Goal: Transaction & Acquisition: Book appointment/travel/reservation

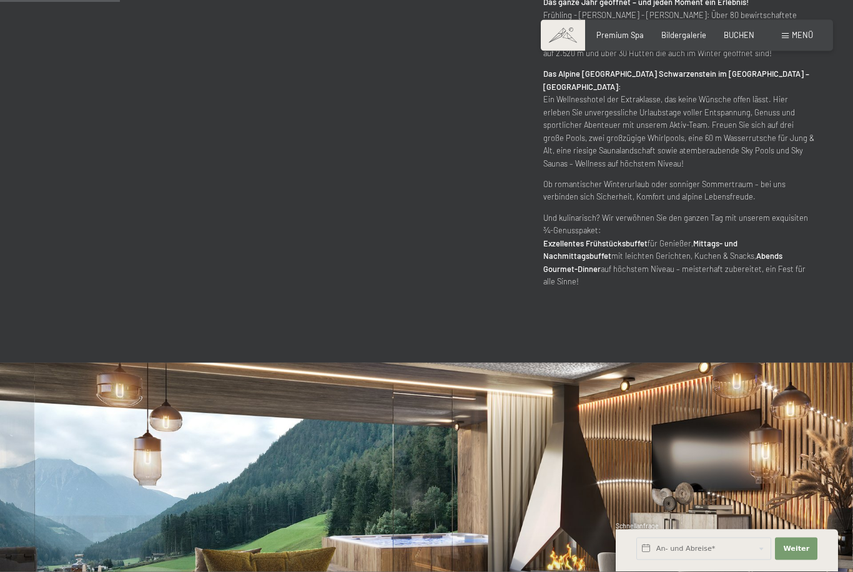
scroll to position [745, 0]
click at [802, 561] on button "Weiter Adressfelder ausblenden" at bounding box center [796, 549] width 42 height 22
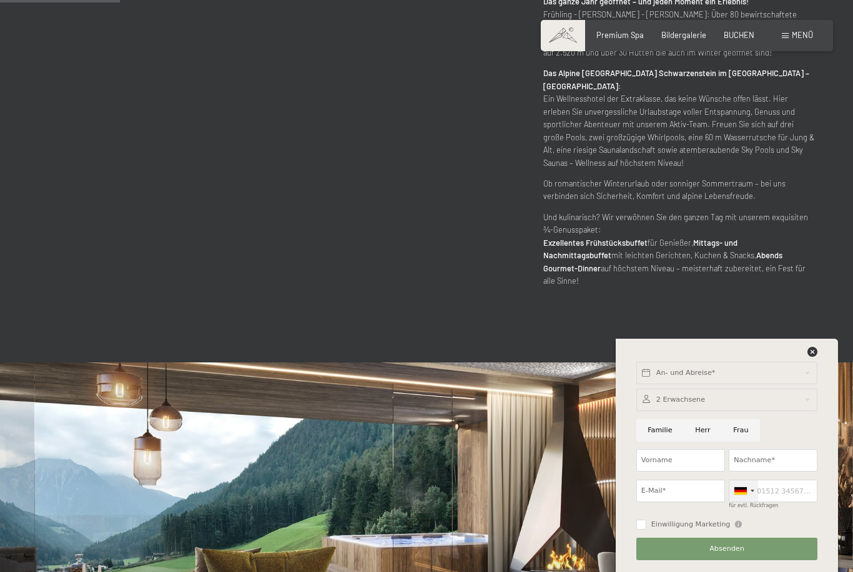
click at [756, 502] on div at bounding box center [743, 491] width 29 height 21
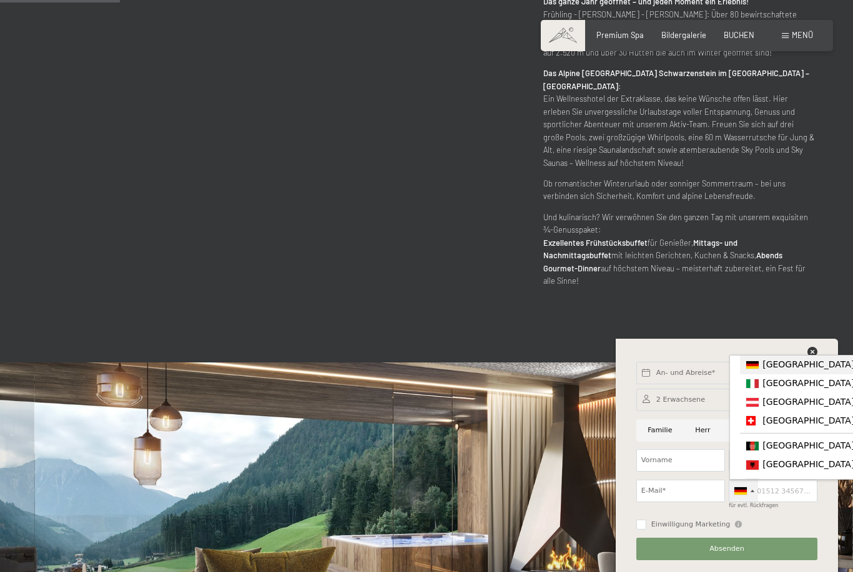
click at [782, 388] on span "[GEOGRAPHIC_DATA] ([GEOGRAPHIC_DATA])" at bounding box center [859, 383] width 194 height 10
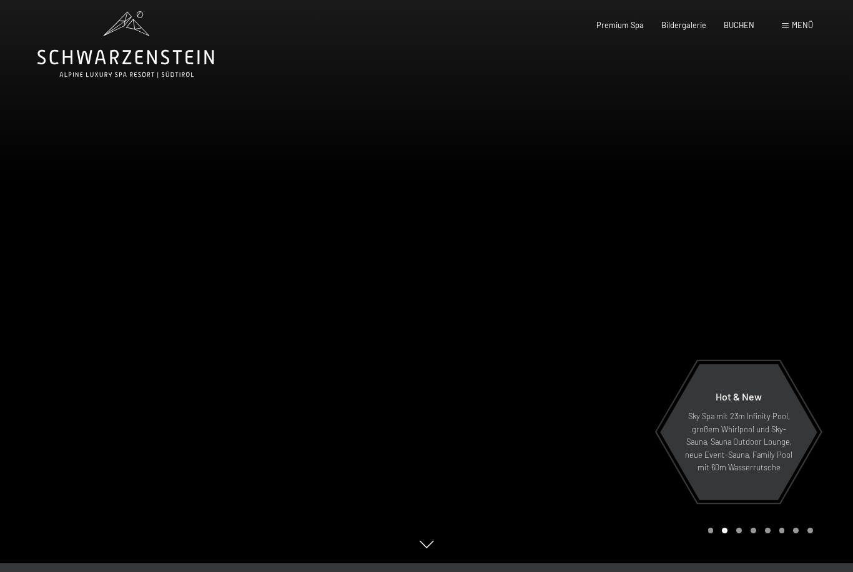
scroll to position [0, 0]
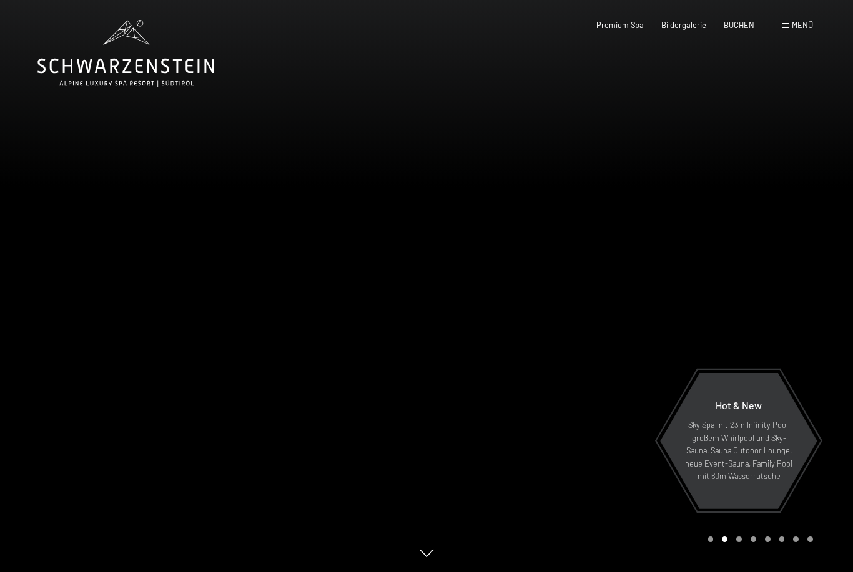
click at [803, 21] on span "Menü" at bounding box center [802, 25] width 21 height 10
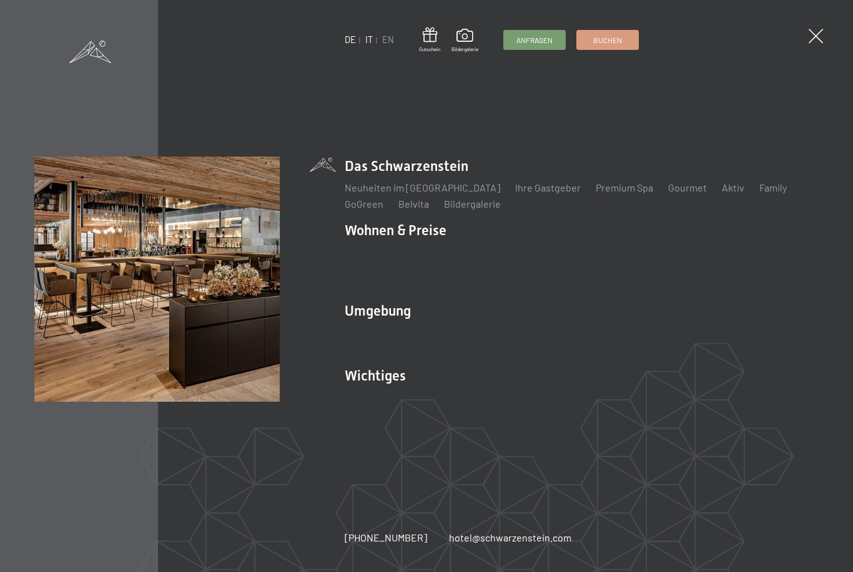
click at [370, 40] on link "IT" at bounding box center [368, 39] width 7 height 11
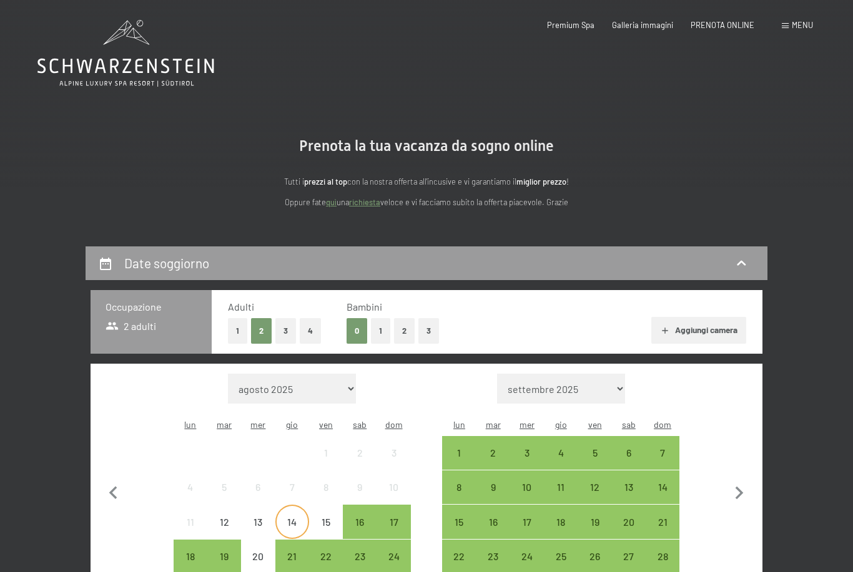
click at [295, 518] on div "14" at bounding box center [292, 533] width 31 height 31
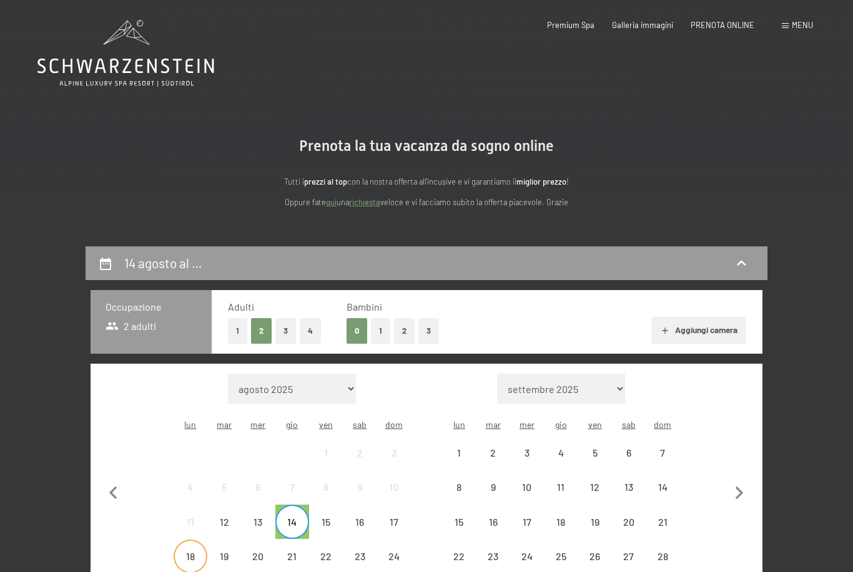
click at [182, 552] on div "18" at bounding box center [190, 567] width 31 height 31
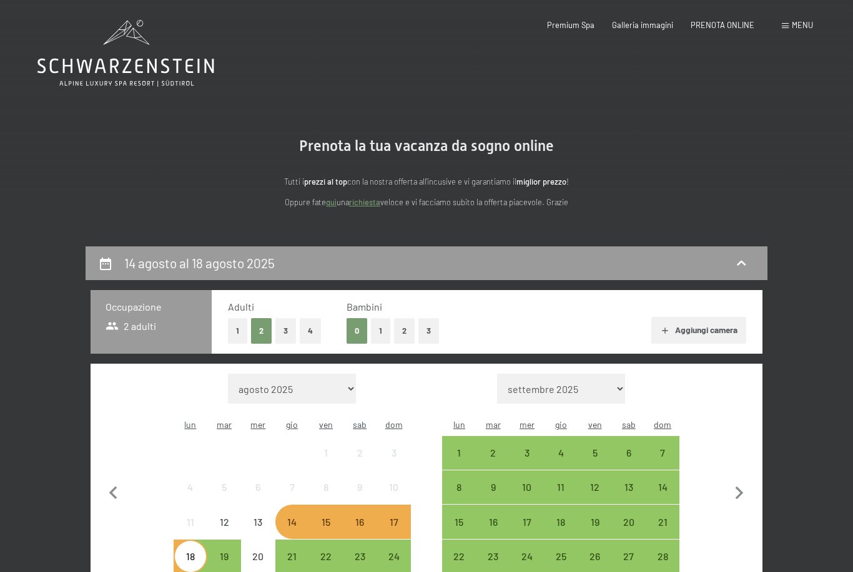
click at [380, 332] on button "1" at bounding box center [380, 331] width 19 height 26
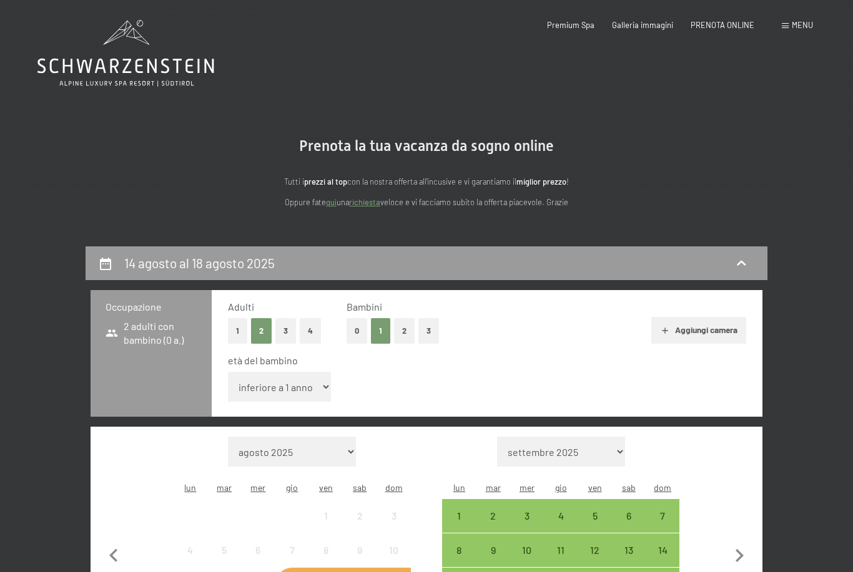
click at [281, 382] on select "inferiore a 1 anno 1 anno 2 anni 3 anni 4 anni 5 anni 6 anni 7 anni 8 anni 9 an…" at bounding box center [279, 387] width 103 height 30
select select "7"
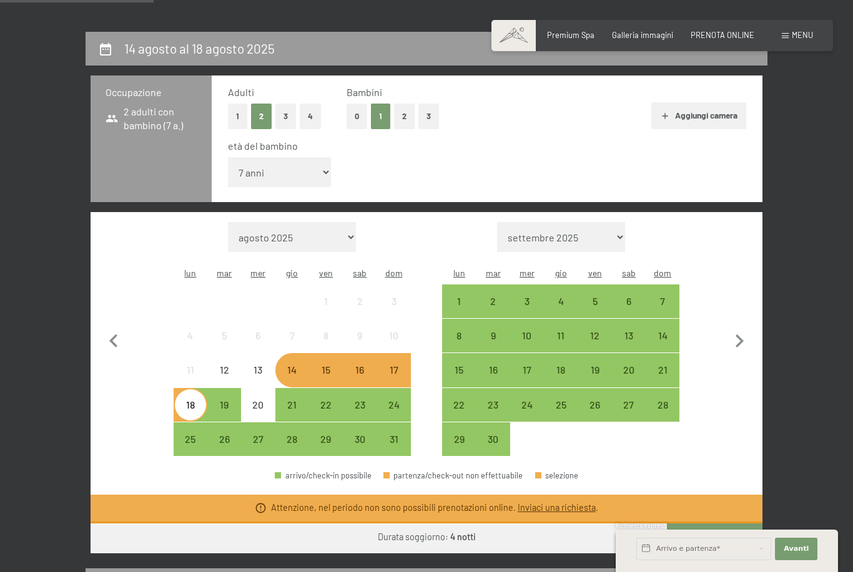
scroll to position [217, 0]
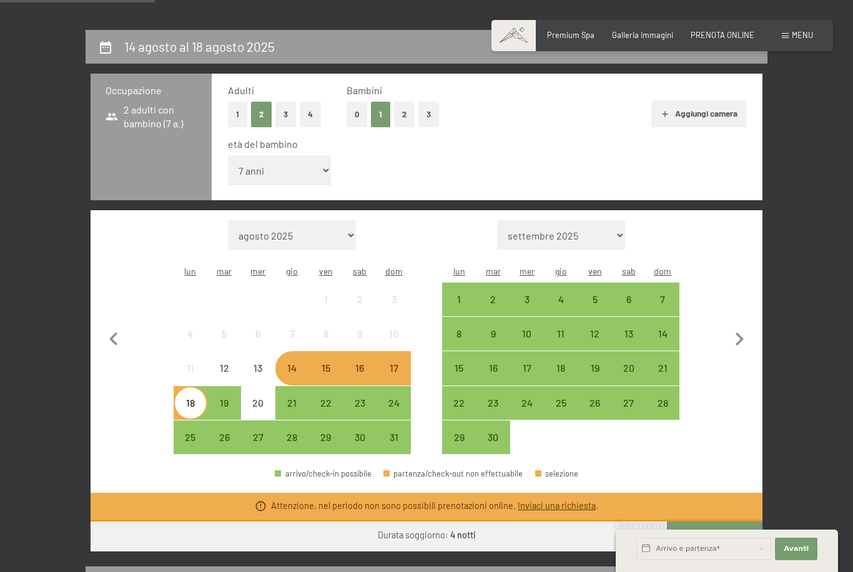
click at [714, 522] on button "Vai a «Camera»" at bounding box center [715, 537] width 96 height 30
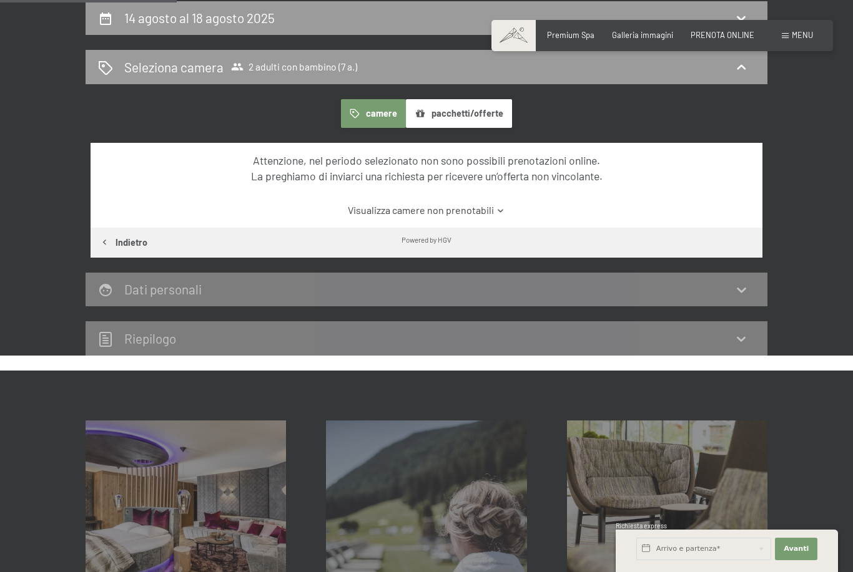
click at [407, 208] on link "Visualizza camere non prenotabili" at bounding box center [425, 211] width 631 height 14
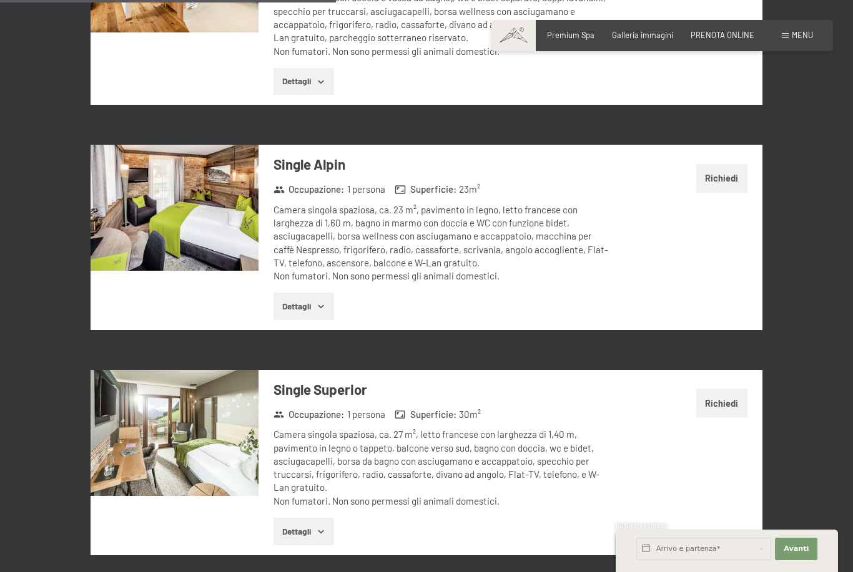
scroll to position [1513, 0]
